Goal: Complete application form

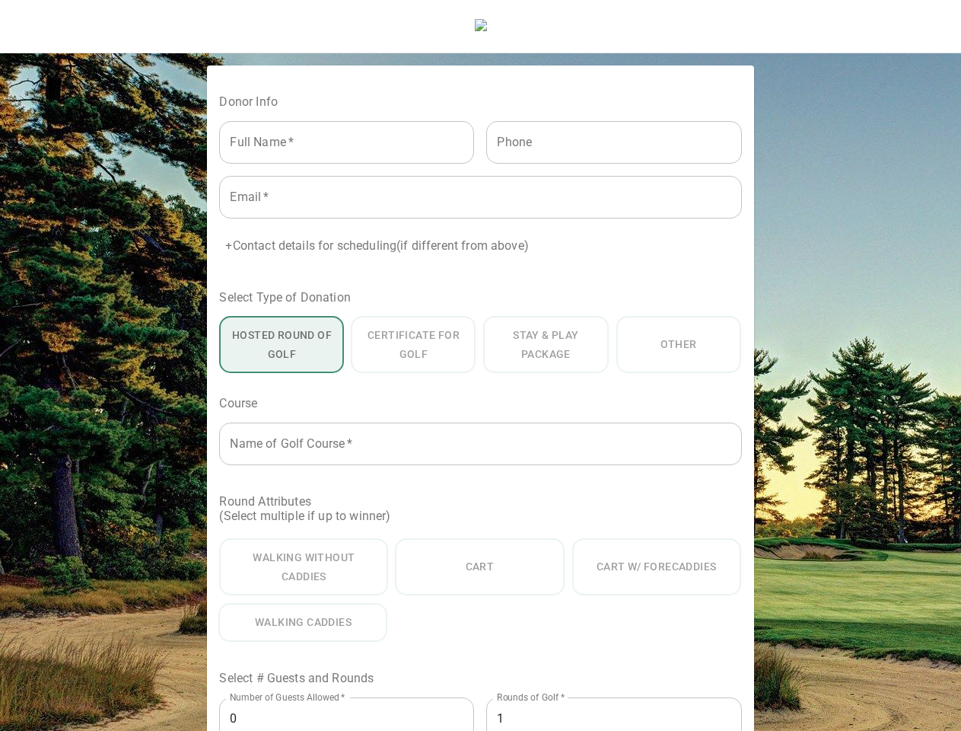
click at [374, 164] on input "text" at bounding box center [346, 142] width 255 height 43
click at [588, 164] on input "text" at bounding box center [613, 142] width 255 height 43
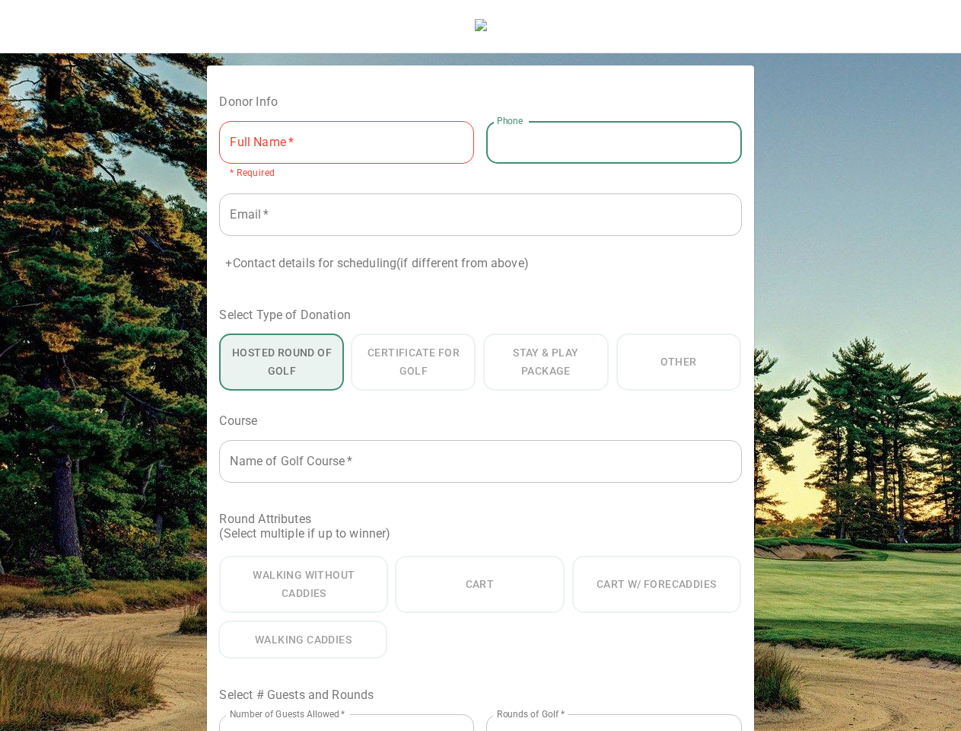
click at [481, 223] on input "text" at bounding box center [480, 214] width 522 height 43
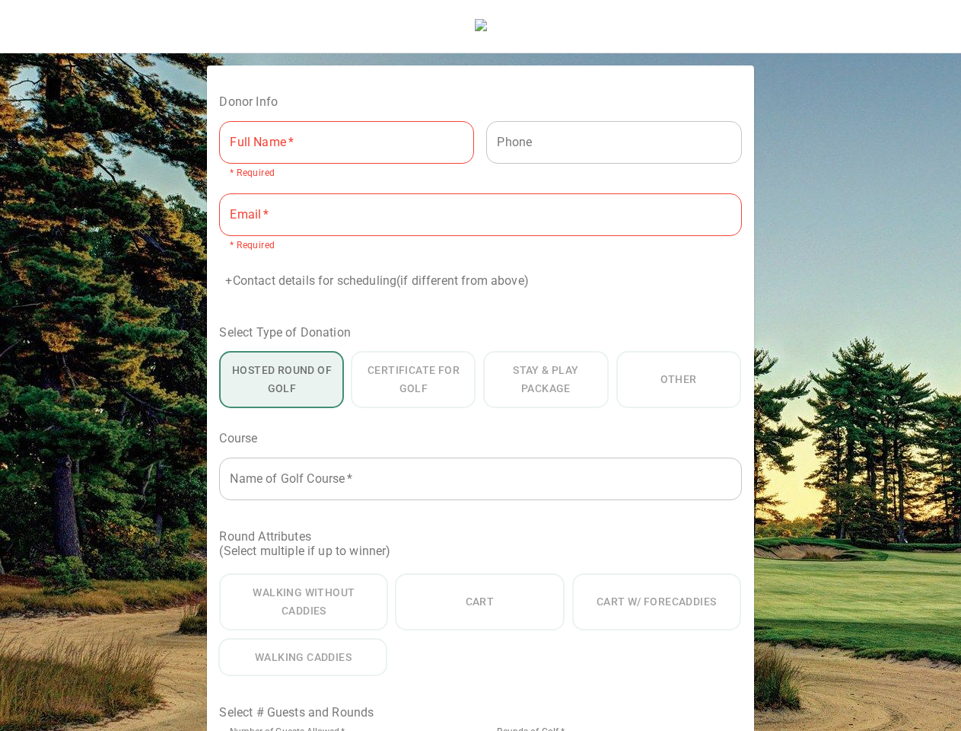
click at [340, 371] on div "Hosted Round of Golf Certificate for Golf Stay & Play Package Other" at bounding box center [480, 373] width 522 height 69
click at [480, 371] on div "Hosted Round of Golf Certificate for Golf Stay & Play Package Other" at bounding box center [480, 373] width 522 height 69
click at [620, 371] on div "Hosted Round of Golf Certificate for Golf Stay & Play Package Other" at bounding box center [480, 373] width 522 height 69
click at [339, 408] on button "Hosted Round of Golf" at bounding box center [281, 379] width 125 height 57
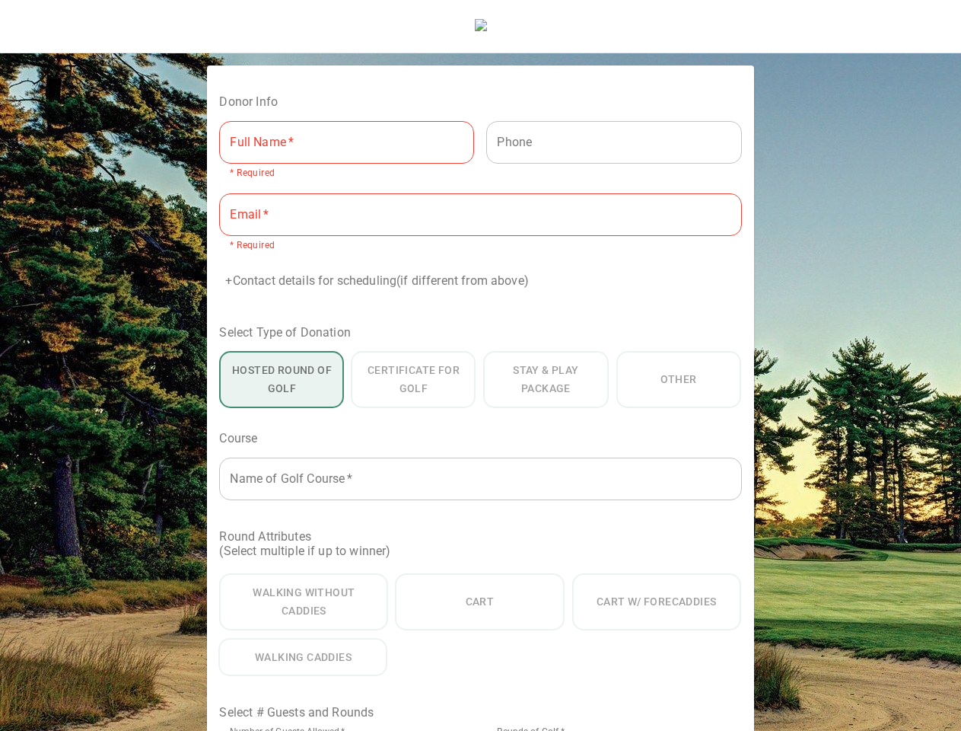
click at [481, 451] on div "Course" at bounding box center [480, 429] width 534 height 43
click at [375, 558] on label "(Select multiple if up to winner)" at bounding box center [304, 550] width 171 height 14
